Goal: Information Seeking & Learning: Learn about a topic

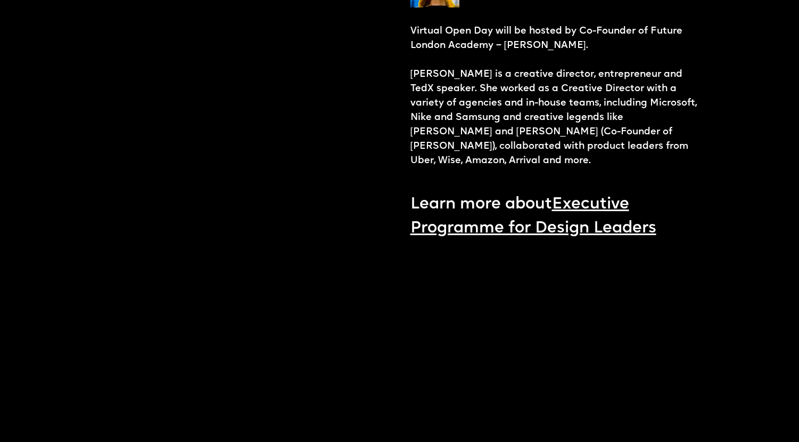
scroll to position [1126, 0]
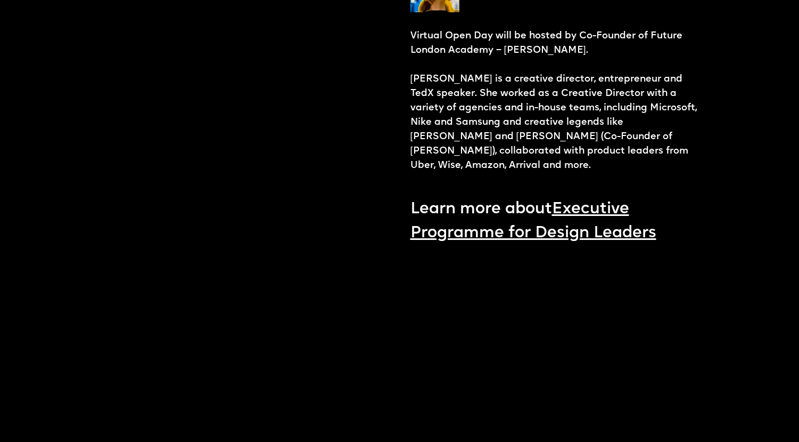
click at [618, 201] on link "Executive Programme for Design Leaders" at bounding box center [534, 221] width 246 height 40
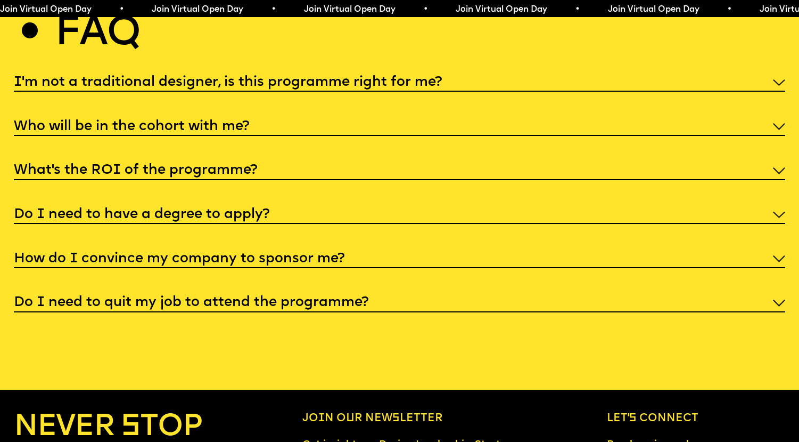
scroll to position [4176, 0]
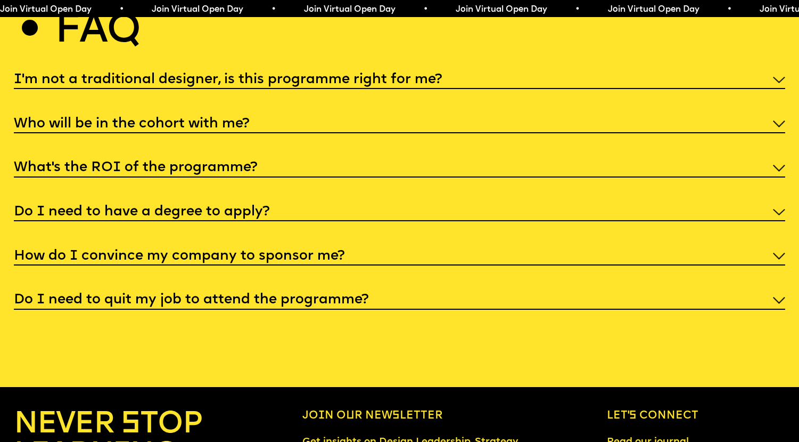
click at [215, 75] on h5 "I'm not a traditional designer, is this programme right for me?" at bounding box center [228, 80] width 428 height 11
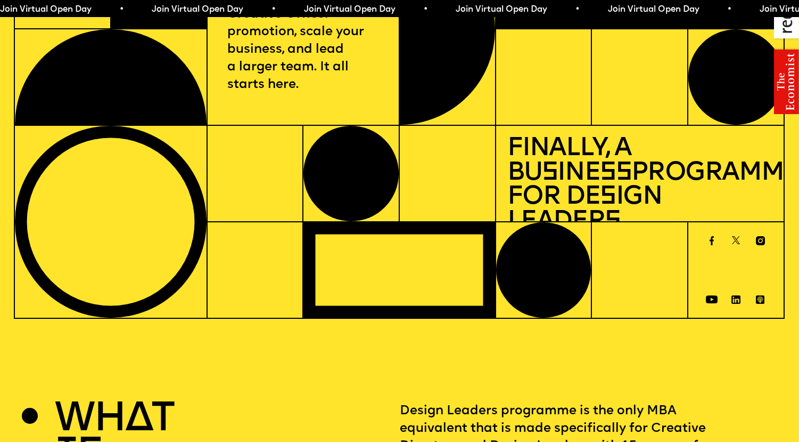
scroll to position [0, 0]
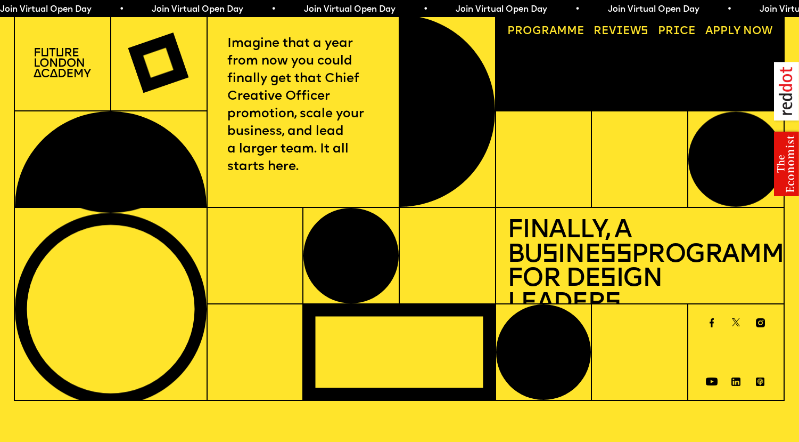
click at [64, 65] on img at bounding box center [63, 62] width 58 height 29
